Goal: Find contact information: Find contact information

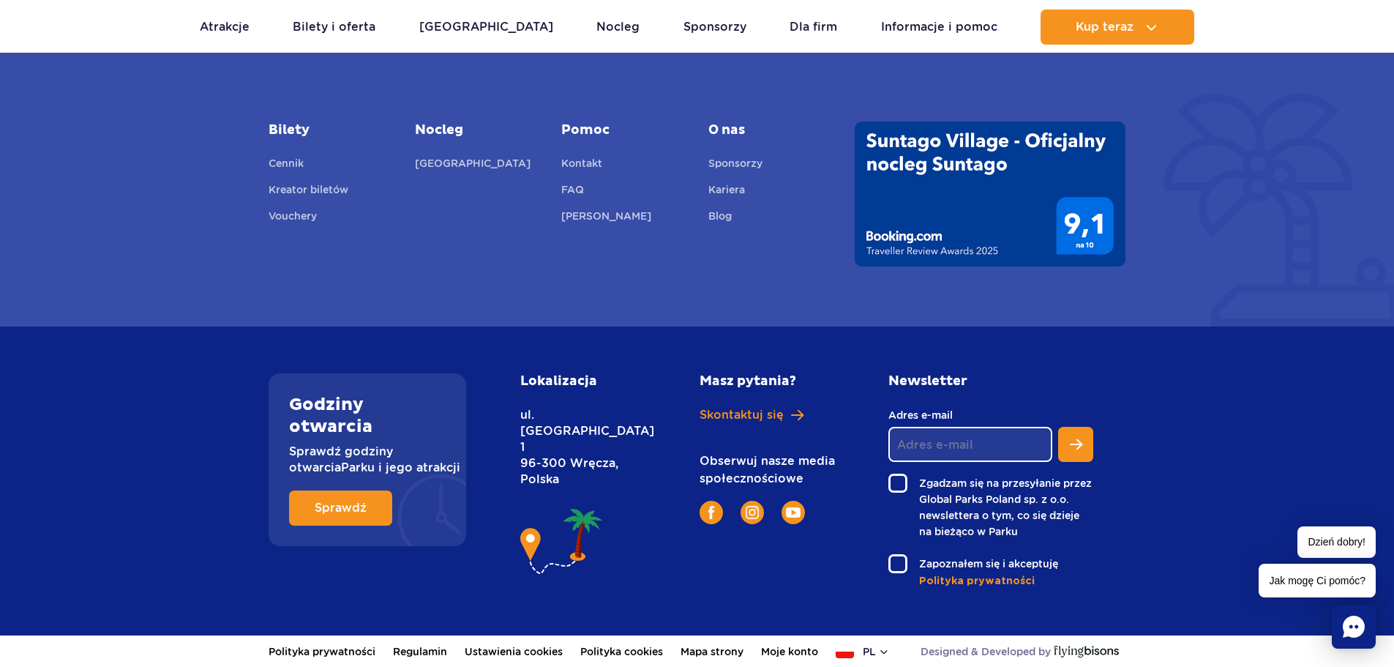
scroll to position [5212, 0]
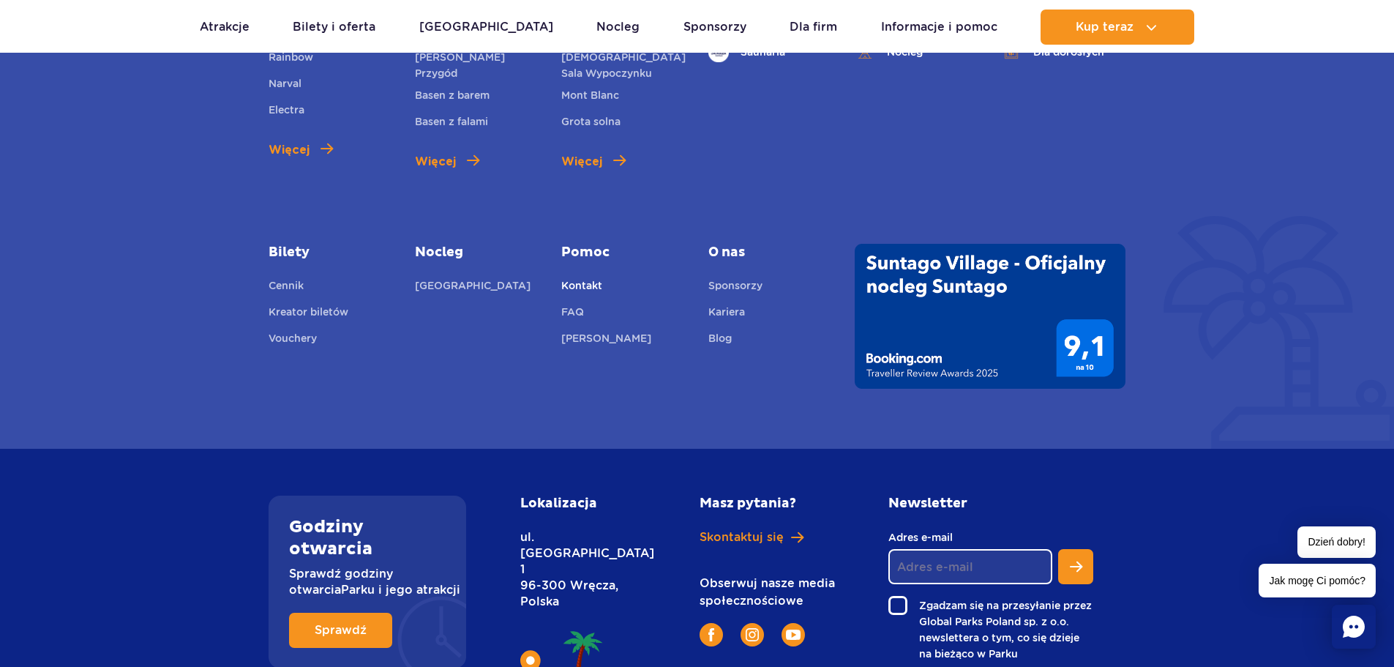
click at [594, 284] on link "Kontakt" at bounding box center [581, 287] width 41 height 20
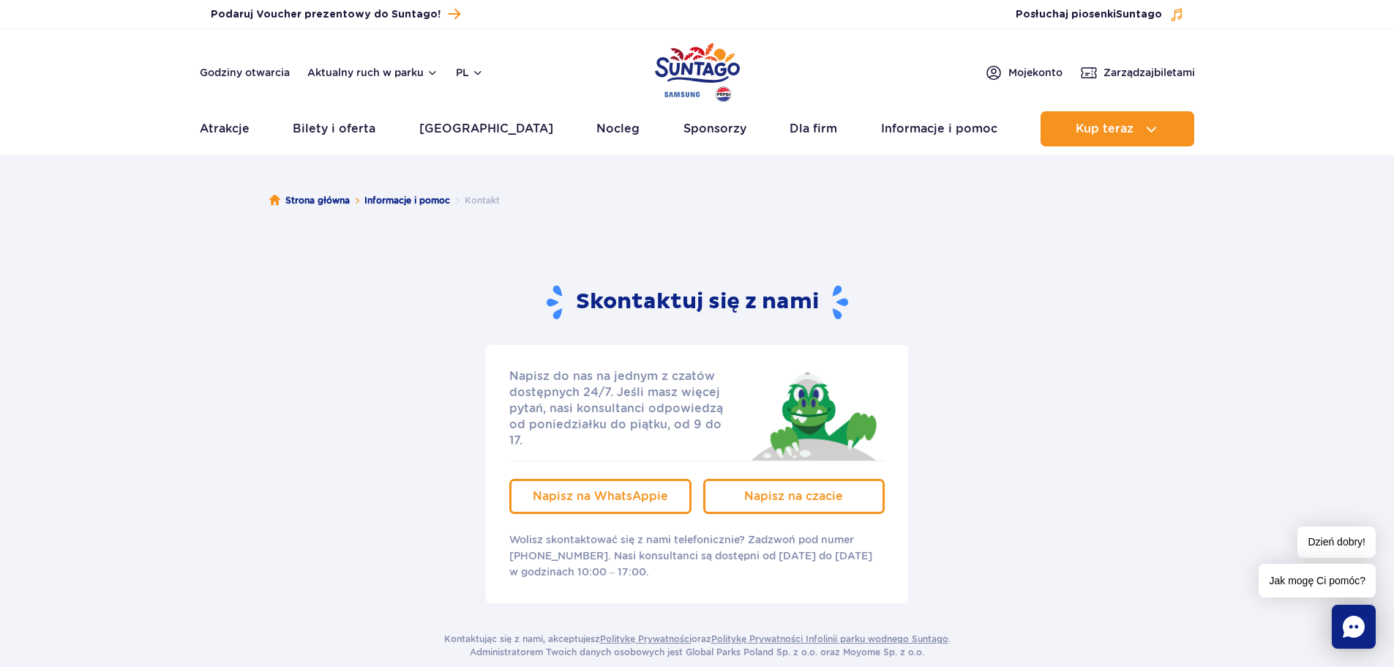
click at [379, 433] on div "Napisz do nas na jednym z czatów dostępnych 24/7. Jeśli masz więcej pytań, nasi…" at bounding box center [697, 474] width 879 height 258
